Goal: Find specific page/section: Find specific page/section

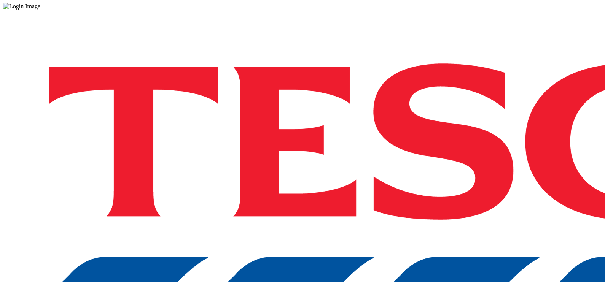
drag, startPoint x: 0, startPoint y: 0, endPoint x: 436, endPoint y: 171, distance: 468.1
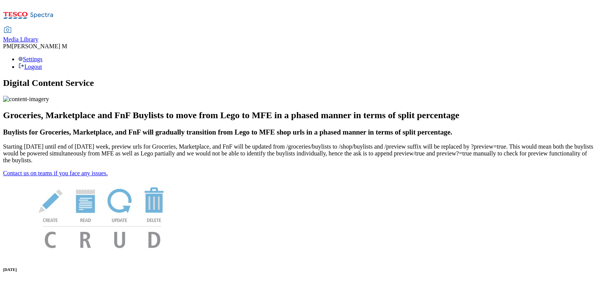
click at [38, 36] on span "Media Library" at bounding box center [20, 39] width 35 height 6
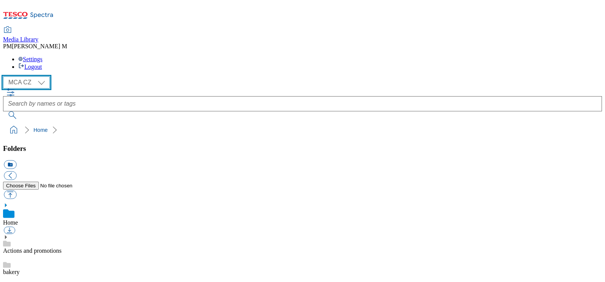
click at [32, 76] on select "MCA CZ MCA HU MCA SK" at bounding box center [26, 82] width 47 height 12
click at [5, 76] on select "MCA CZ MCA HU MCA SK" at bounding box center [26, 82] width 47 height 12
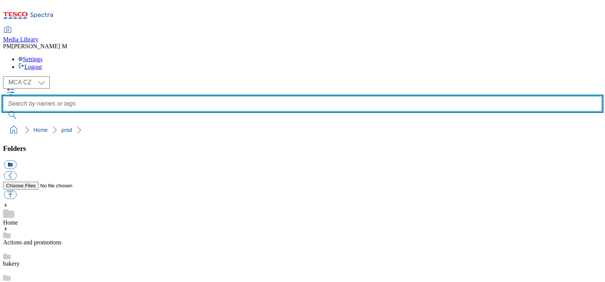
click at [266, 96] on input "text" at bounding box center [302, 103] width 599 height 15
type input "XE2"
click at [3, 111] on button "submit" at bounding box center [13, 115] width 20 height 8
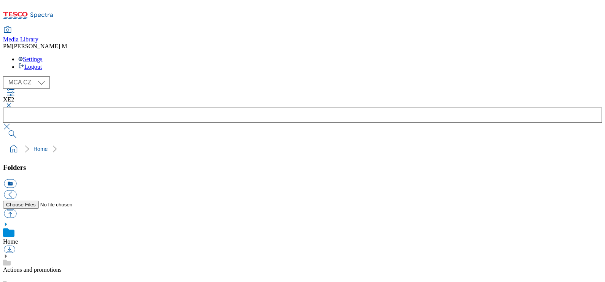
click at [44, 76] on select "MCA CZ MCA HU MCA SK" at bounding box center [26, 82] width 47 height 12
select select "flare-mca-hu"
click at [5, 76] on select "MCA CZ MCA HU MCA SK" at bounding box center [26, 82] width 47 height 12
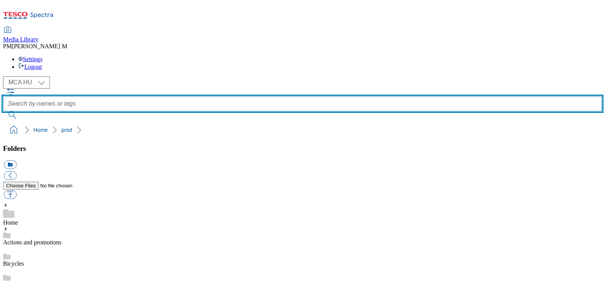
click at [250, 96] on input "text" at bounding box center [302, 103] width 599 height 15
paste input "HU Q24 Vitamin coupon for colleagues"
type input "Q24"
click at [3, 111] on button "submit" at bounding box center [13, 115] width 20 height 8
